Goal: Task Accomplishment & Management: Manage account settings

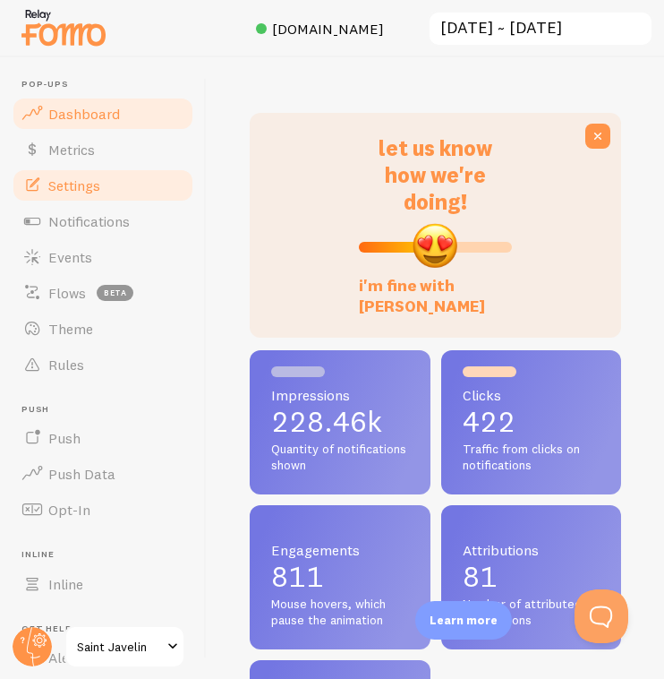
click at [100, 179] on span "Settings" at bounding box center [74, 185] width 52 height 18
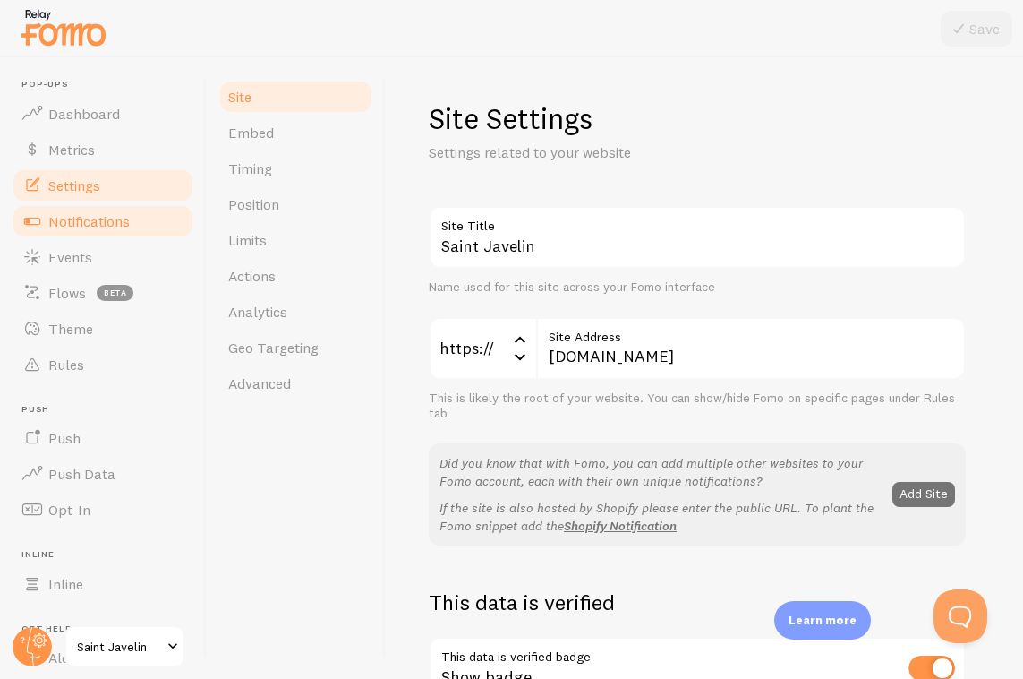
click at [81, 213] on span "Notifications" at bounding box center [88, 221] width 81 height 18
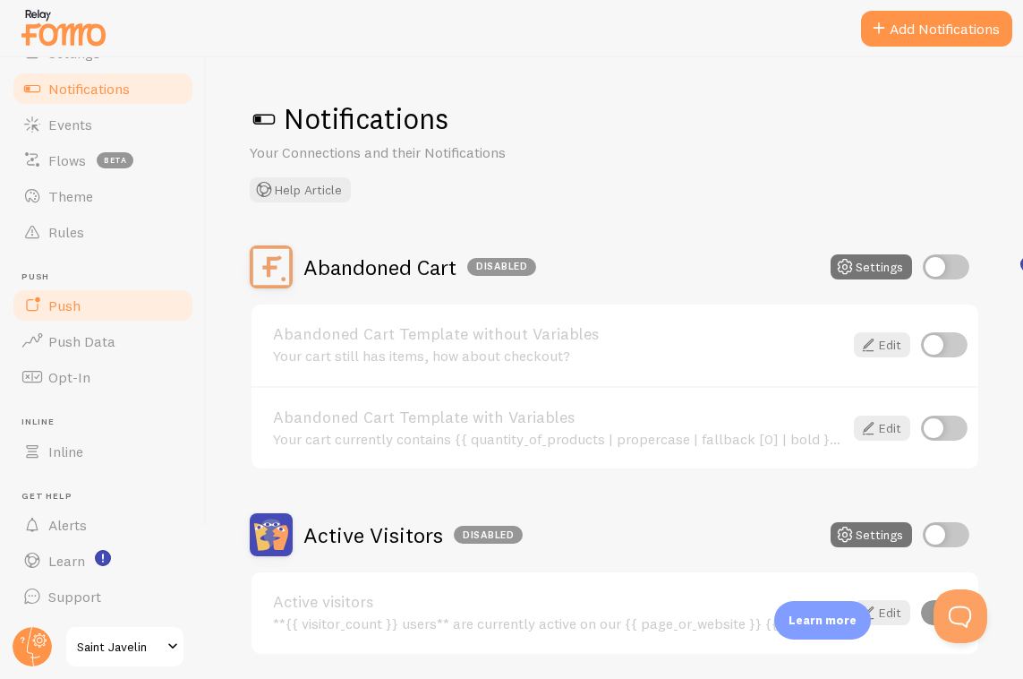
scroll to position [124, 0]
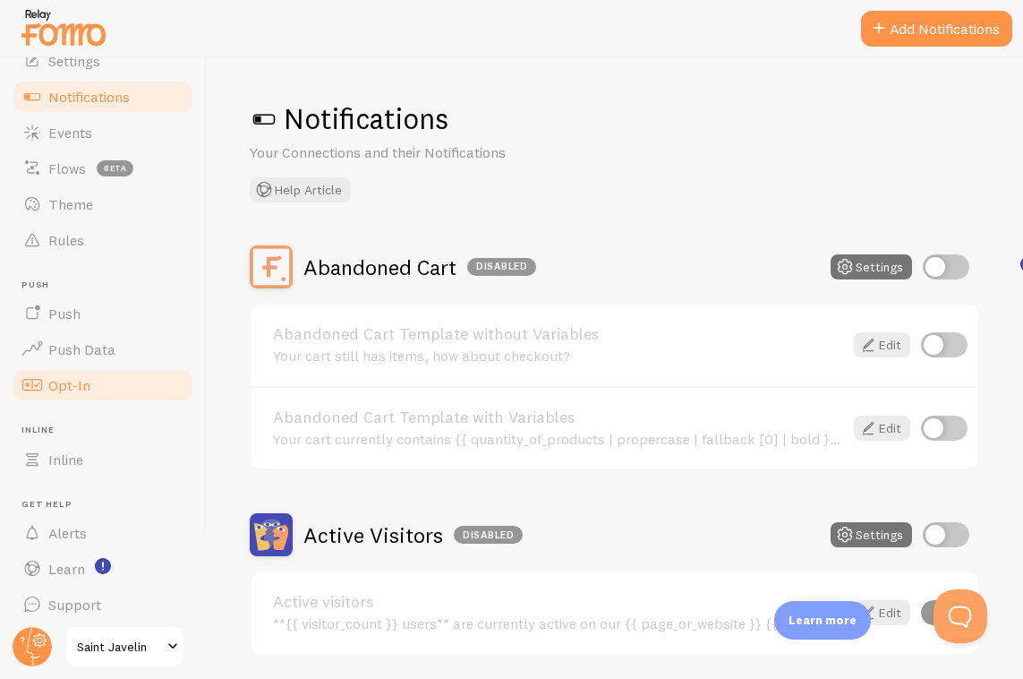
click at [67, 391] on span "Opt-In" at bounding box center [69, 385] width 42 height 18
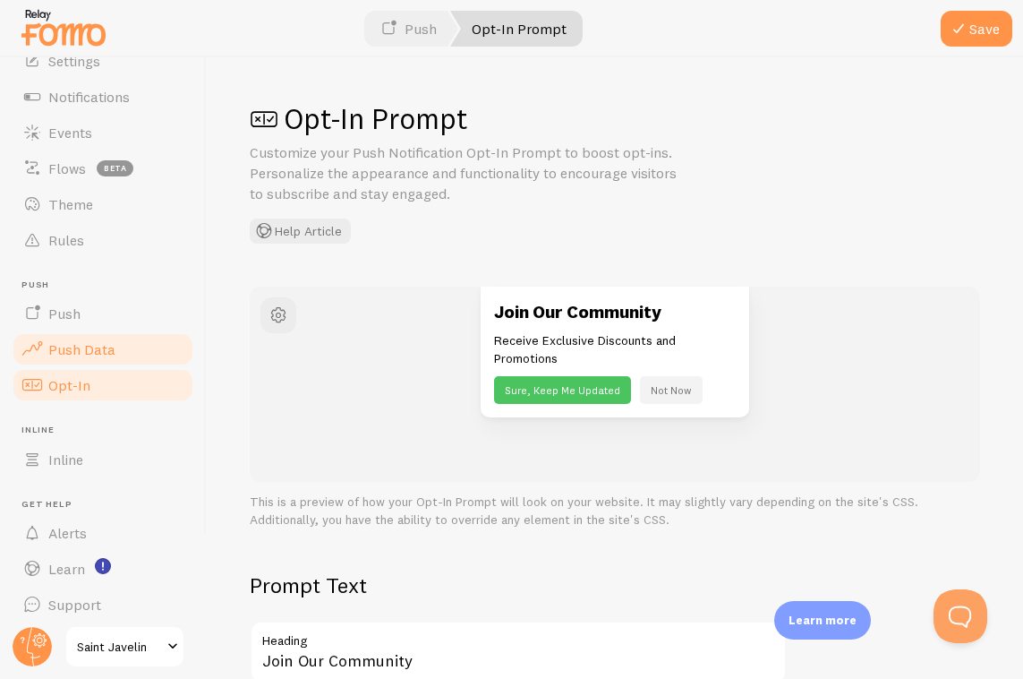
click at [86, 356] on span "Push Data" at bounding box center [81, 349] width 67 height 18
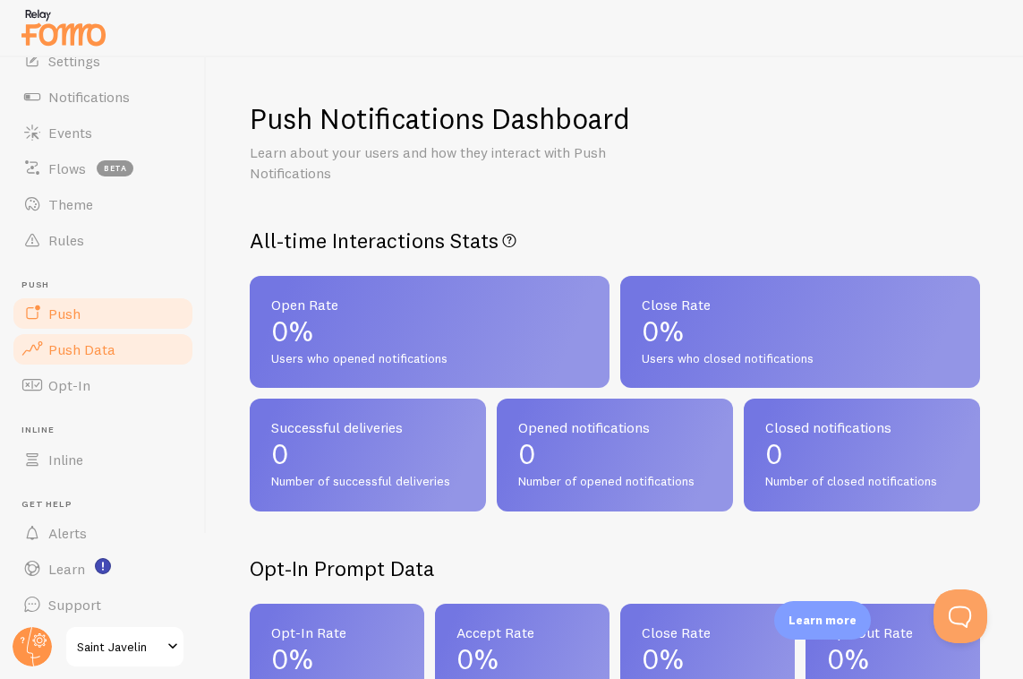
click at [90, 311] on link "Push" at bounding box center [103, 313] width 184 height 36
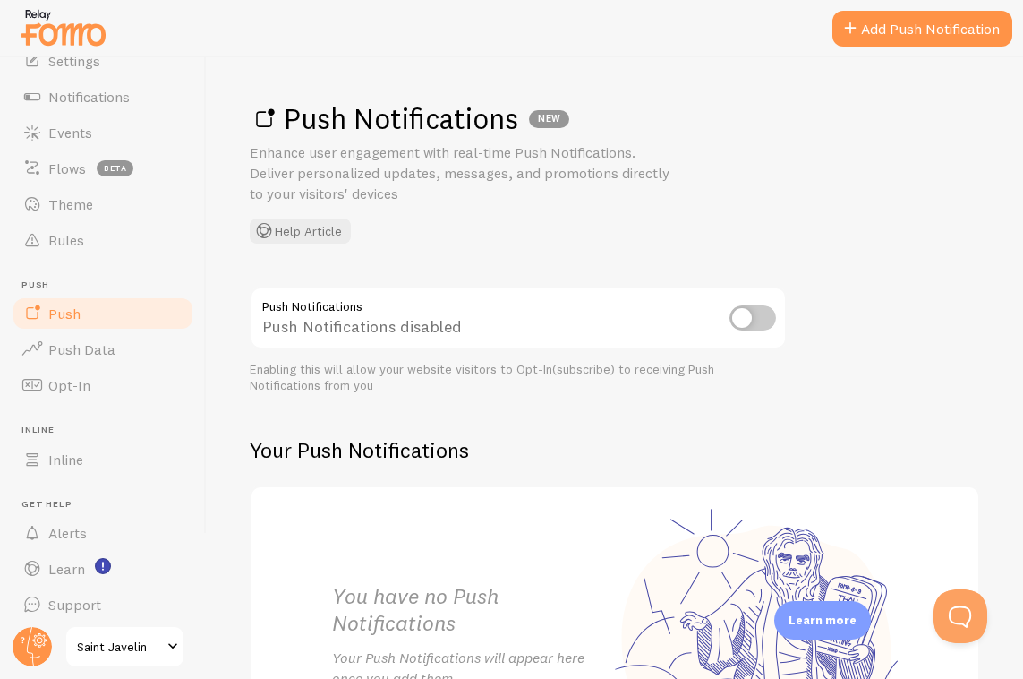
scroll to position [202, 0]
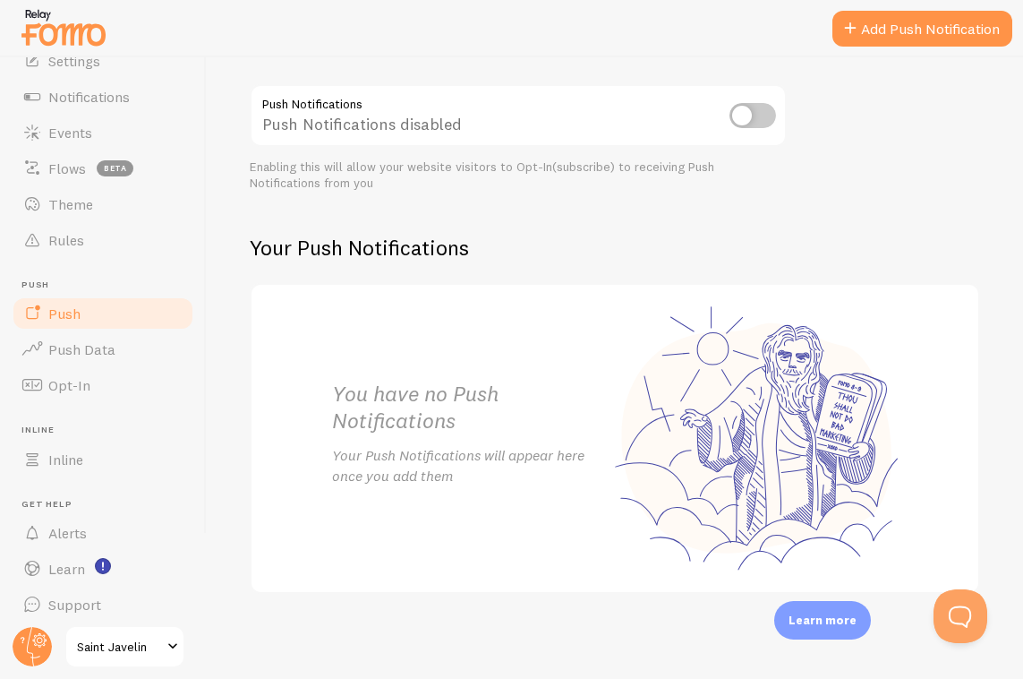
click at [108, 649] on span "Saint Javelin" at bounding box center [119, 646] width 85 height 21
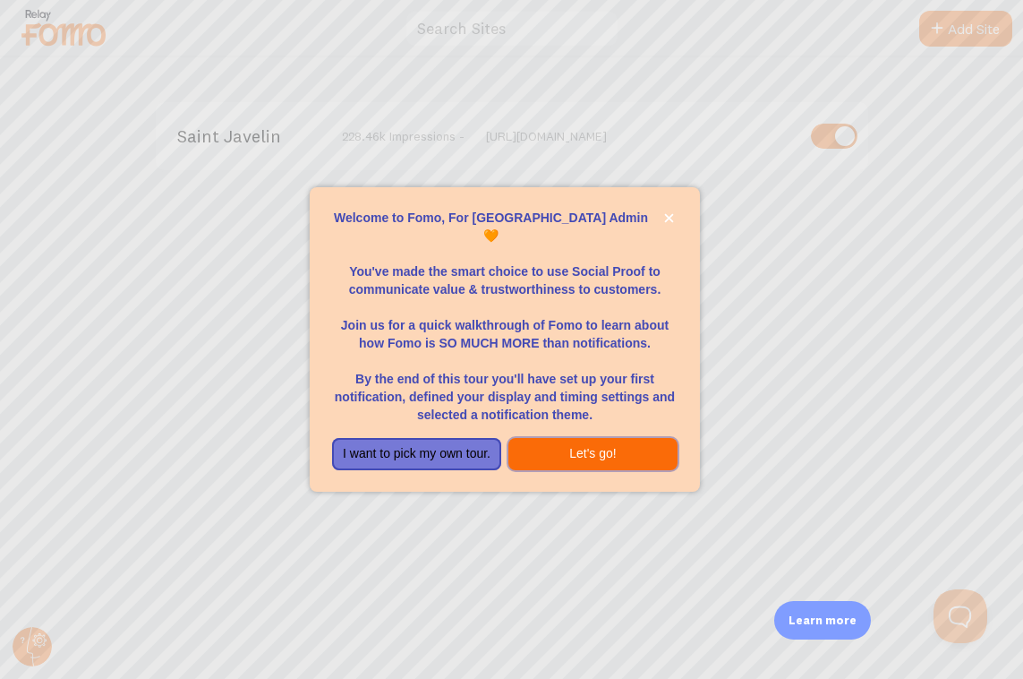
click at [563, 451] on button "Let's go!" at bounding box center [593, 454] width 169 height 32
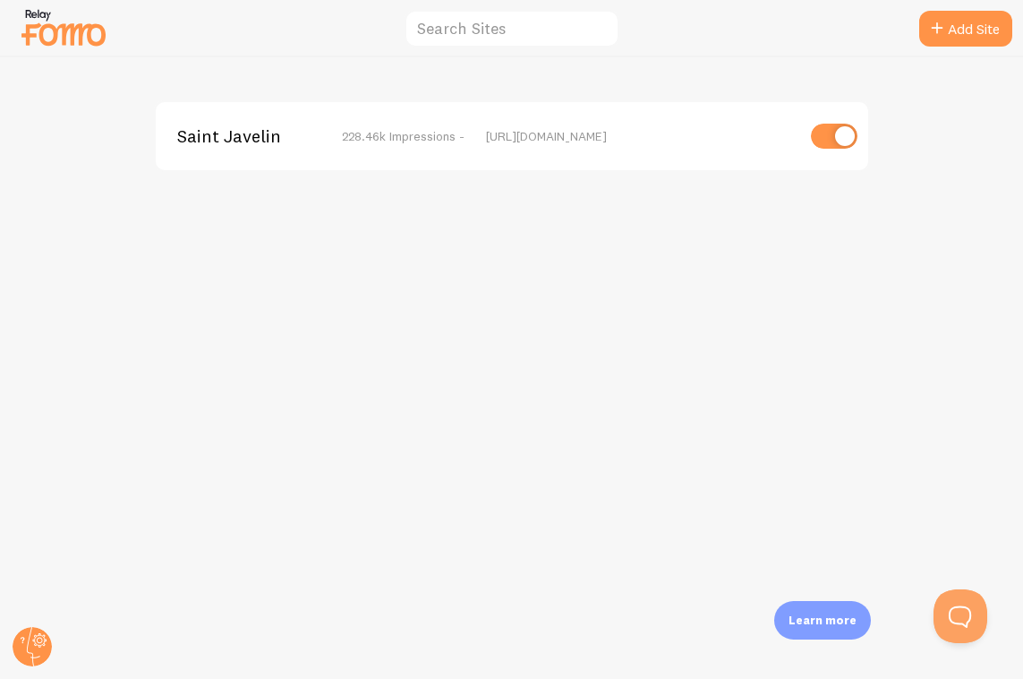
click at [664, 145] on input "checkbox" at bounding box center [834, 136] width 47 height 25
checkbox input "false"
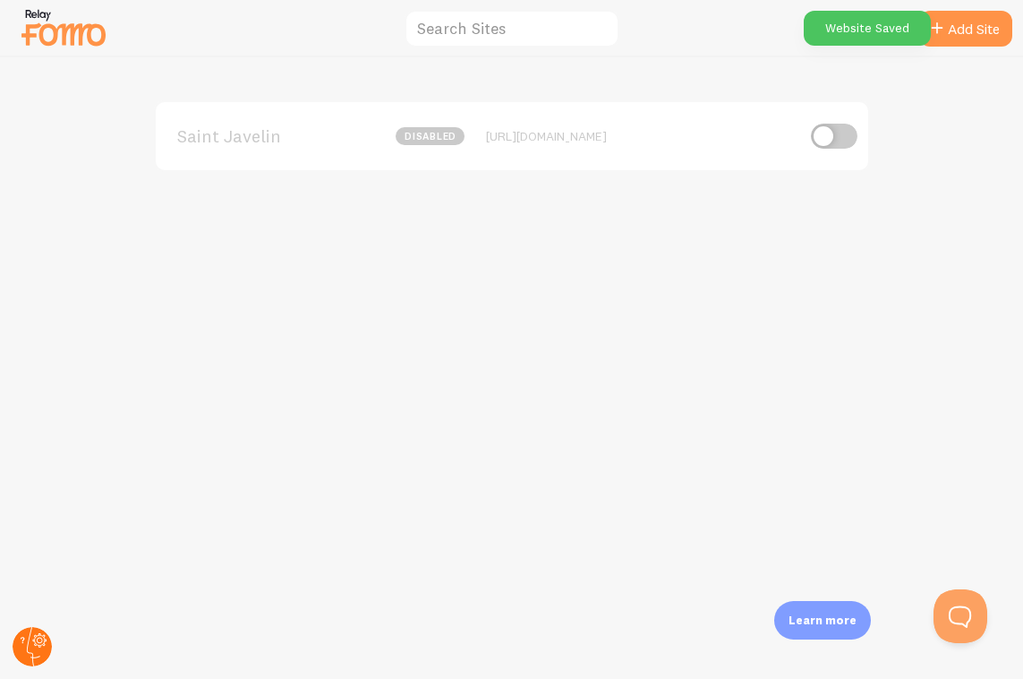
click at [46, 634] on circle at bounding box center [32, 646] width 39 height 39
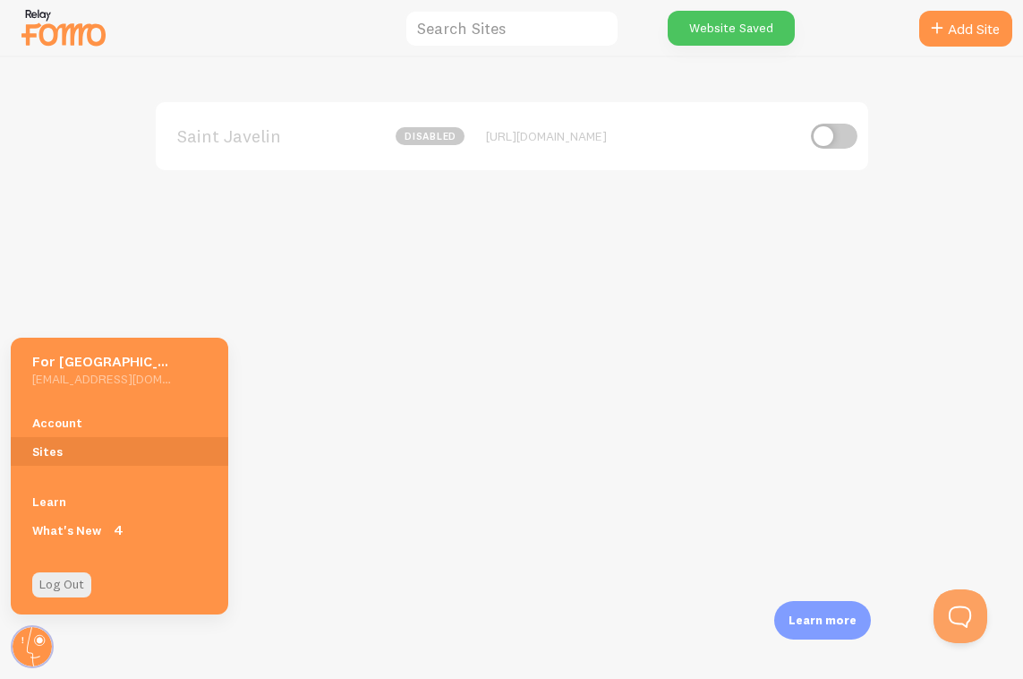
click at [280, 344] on div "Saint Javelin disabled [URL][DOMAIN_NAME]" at bounding box center [512, 367] width 1023 height 621
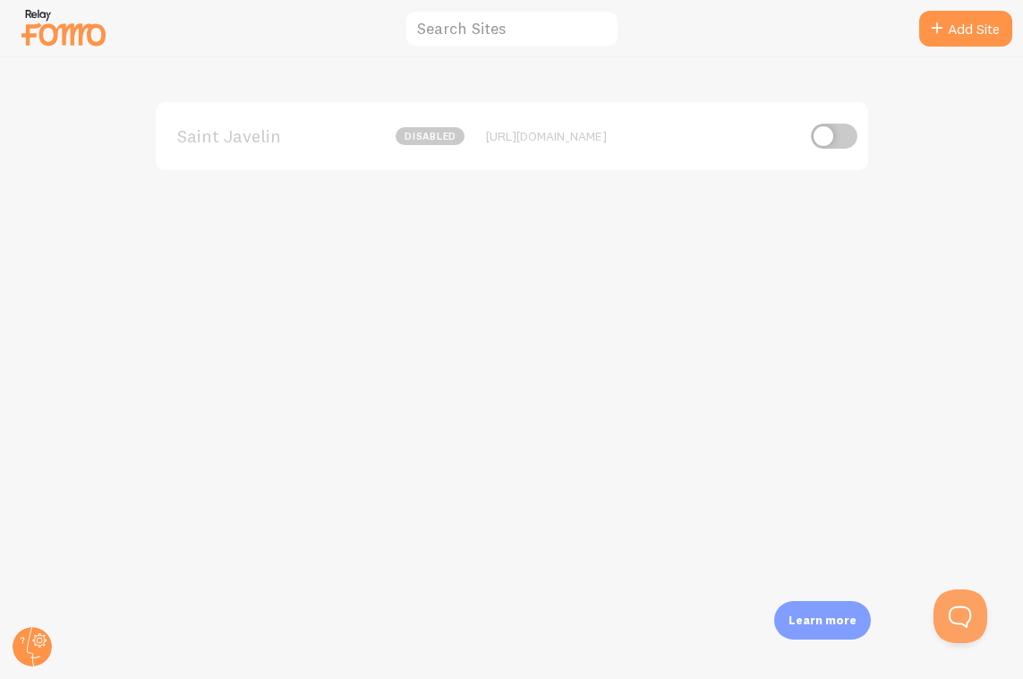
click at [55, 32] on img at bounding box center [64, 27] width 90 height 46
click at [65, 50] on div at bounding box center [64, 27] width 90 height 53
click at [64, 40] on img at bounding box center [64, 27] width 90 height 46
click at [44, 634] on circle at bounding box center [32, 646] width 39 height 39
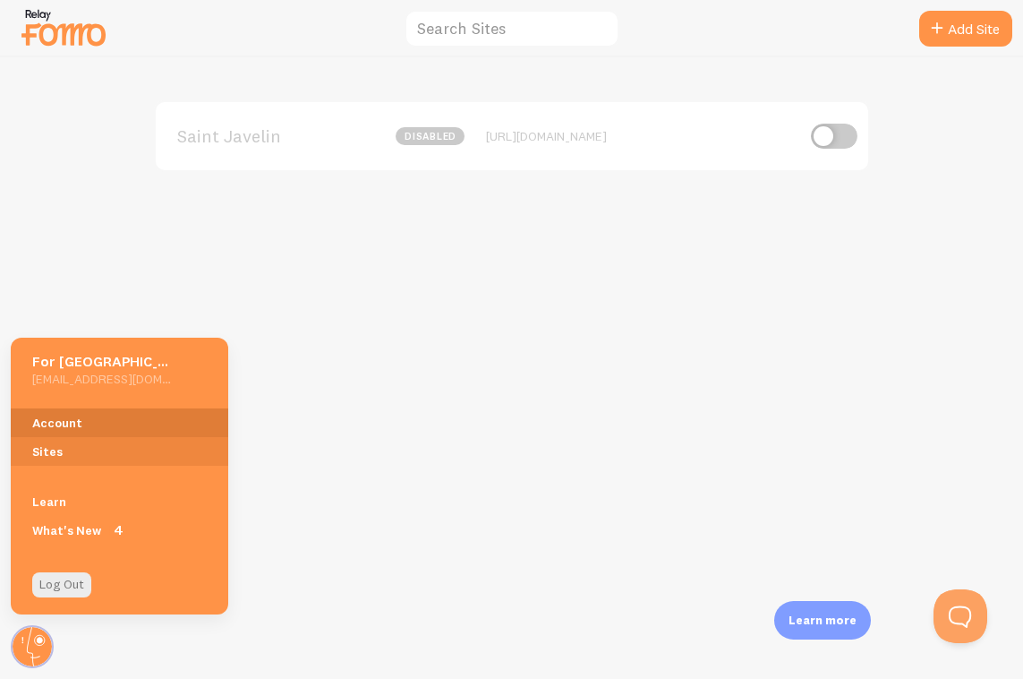
click at [95, 423] on link "Account" at bounding box center [120, 422] width 218 height 29
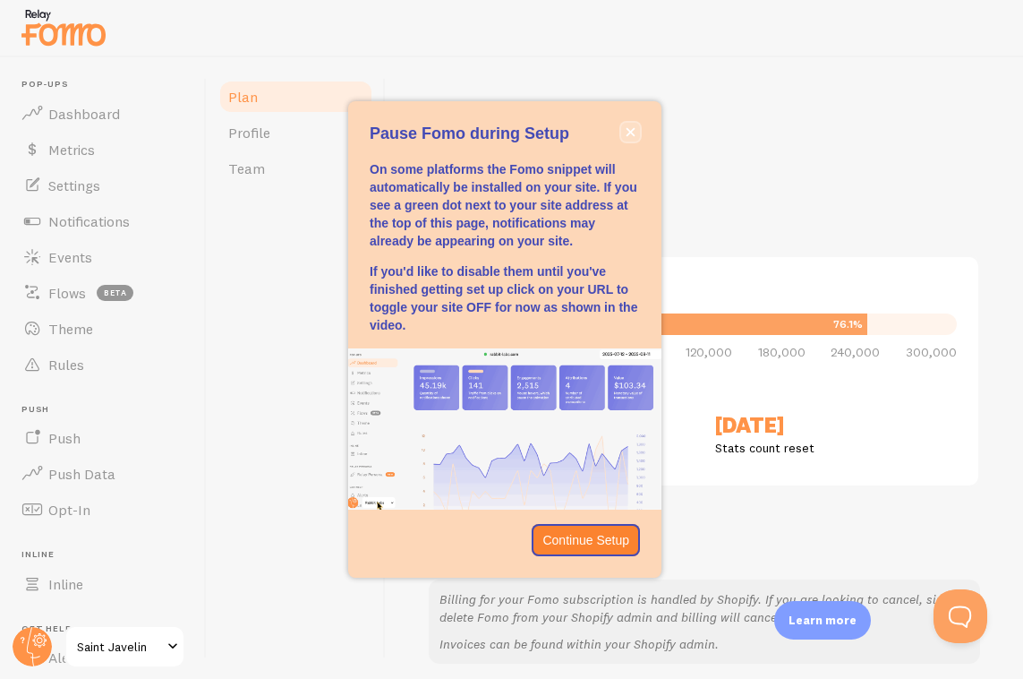
click at [634, 135] on icon "close," at bounding box center [631, 131] width 9 height 9
